Goal: Task Accomplishment & Management: Use online tool/utility

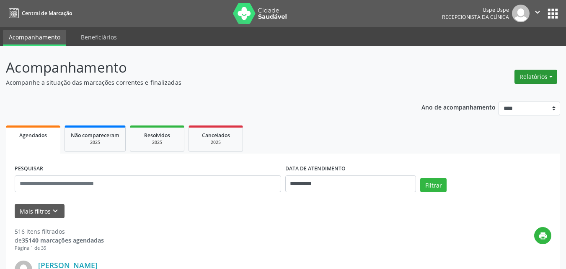
click at [551, 73] on button "Relatórios" at bounding box center [536, 77] width 43 height 14
click at [531, 73] on button "Relatórios" at bounding box center [536, 77] width 43 height 14
click at [500, 94] on link "Agendamentos" at bounding box center [512, 95] width 90 height 12
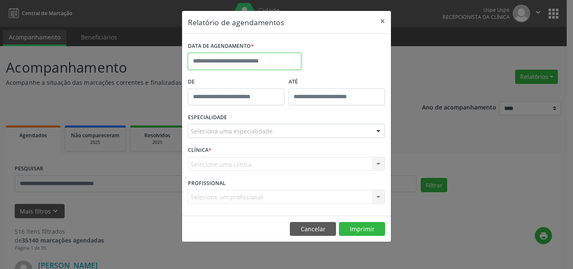
click at [236, 58] on input "text" at bounding box center [244, 61] width 113 height 17
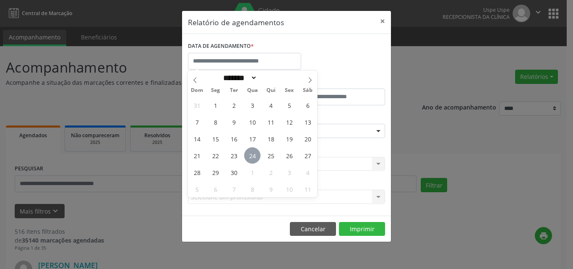
click at [251, 158] on span "24" at bounding box center [252, 155] width 16 height 16
type input "**********"
click at [251, 158] on span "24" at bounding box center [252, 155] width 16 height 16
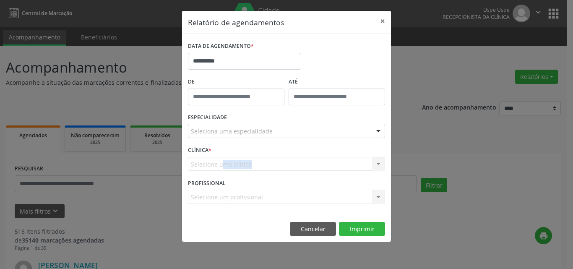
click at [251, 158] on div "Selecione uma clínica Nenhum resultado encontrado para: " " Não há nenhuma opçã…" at bounding box center [286, 164] width 197 height 14
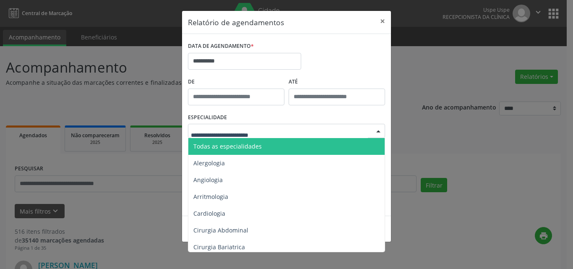
click at [213, 145] on span "Todas as especialidades" at bounding box center [227, 146] width 68 height 8
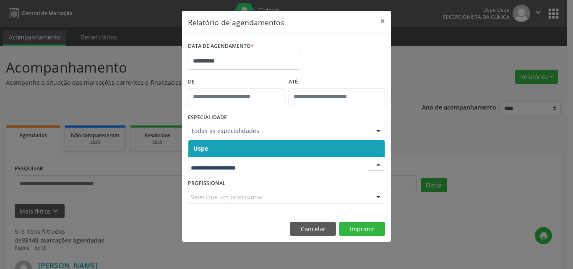
click at [215, 148] on span "Uspe" at bounding box center [286, 148] width 196 height 17
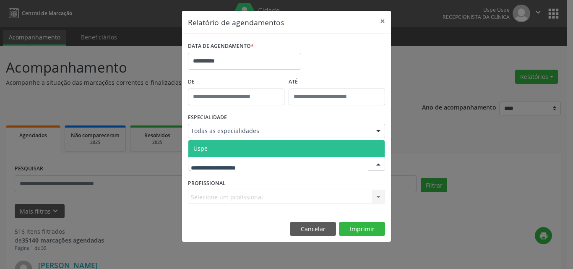
click at [218, 146] on span "Uspe" at bounding box center [286, 148] width 196 height 17
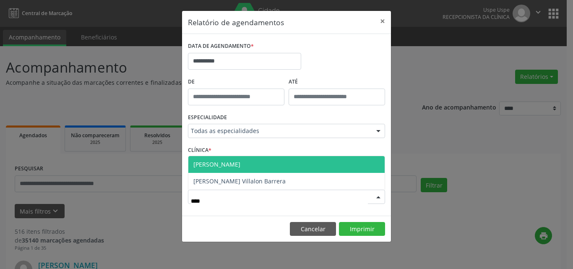
type input "*****"
click at [260, 165] on span "[PERSON_NAME]" at bounding box center [286, 164] width 196 height 17
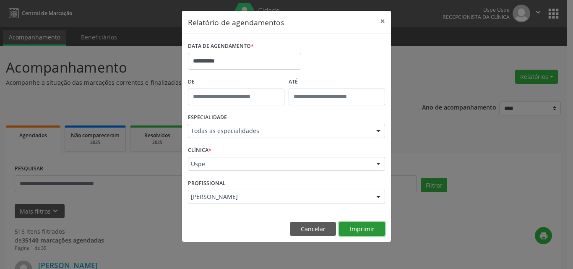
click at [365, 228] on button "Imprimir" at bounding box center [362, 229] width 46 height 14
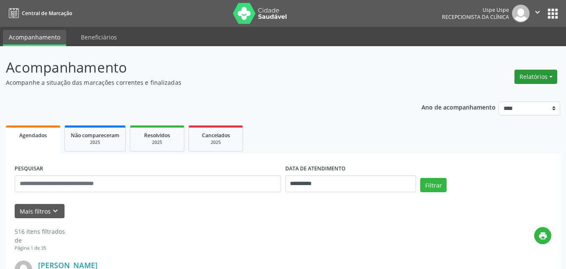
click at [547, 71] on button "Relatórios" at bounding box center [536, 77] width 43 height 14
click at [501, 92] on link "Agendamentos" at bounding box center [512, 95] width 90 height 12
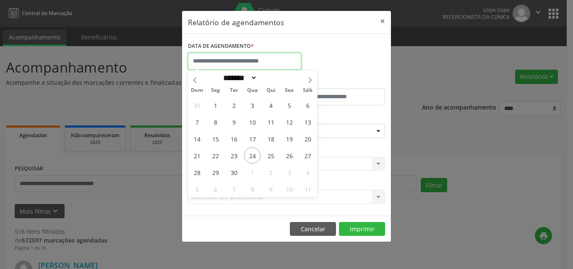
click at [208, 58] on input "text" at bounding box center [244, 61] width 113 height 17
click at [254, 158] on span "24" at bounding box center [252, 155] width 16 height 16
type input "**********"
click at [254, 158] on span "24" at bounding box center [252, 155] width 16 height 16
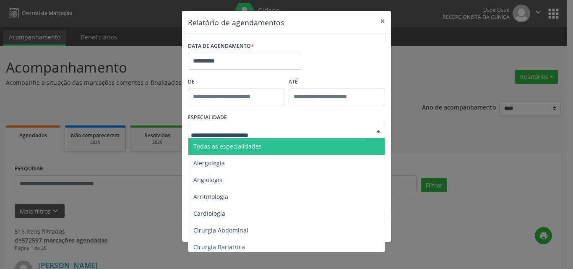
click at [221, 147] on span "Todas as especialidades" at bounding box center [227, 146] width 68 height 8
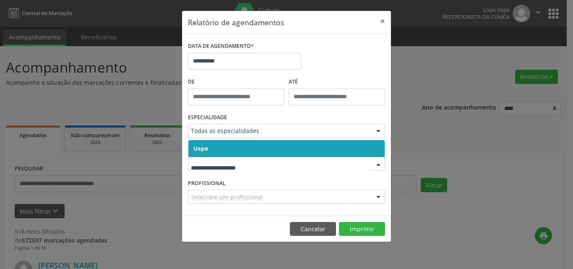
click at [224, 168] on div at bounding box center [286, 164] width 197 height 14
click at [224, 151] on span "Uspe" at bounding box center [286, 148] width 196 height 17
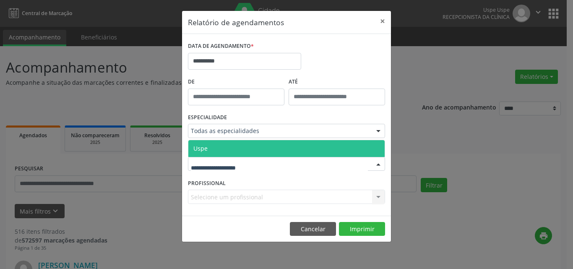
click at [225, 153] on span "Uspe" at bounding box center [286, 148] width 196 height 17
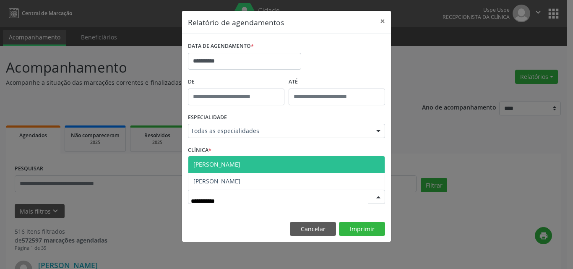
type input "**********"
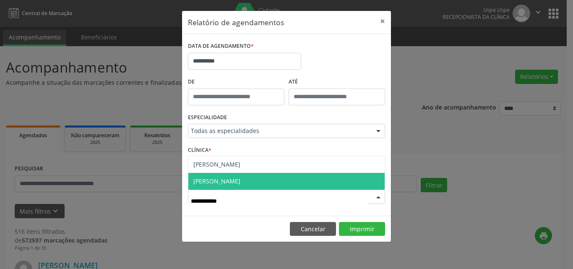
click at [240, 181] on span "[PERSON_NAME]" at bounding box center [216, 181] width 47 height 8
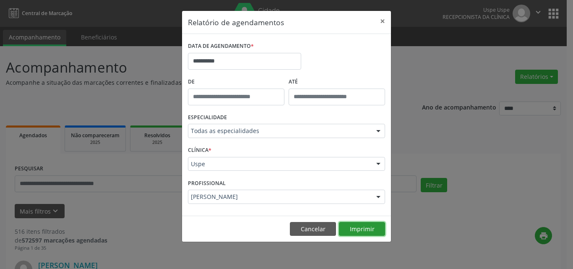
click at [366, 229] on button "Imprimir" at bounding box center [362, 229] width 46 height 14
